Goal: Learn about a topic: Learn about a topic

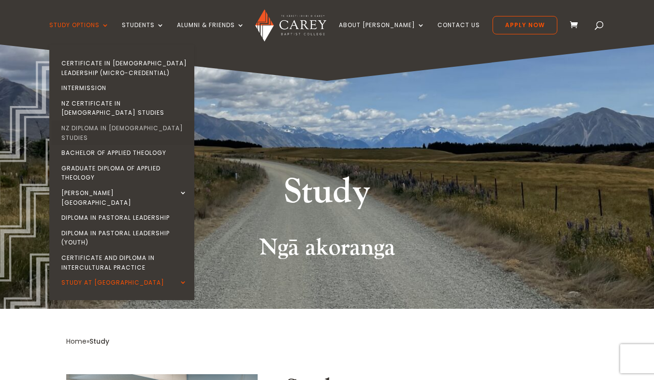
click at [133, 120] on link "NZ Diploma in [DEMOGRAPHIC_DATA] Studies" at bounding box center [124, 132] width 145 height 25
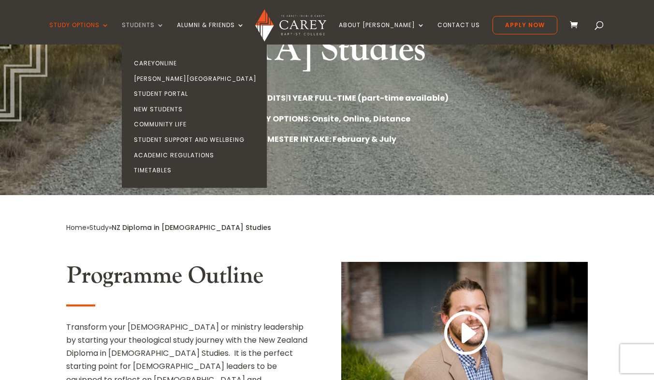
scroll to position [231, 0]
